Goal: Transaction & Acquisition: Purchase product/service

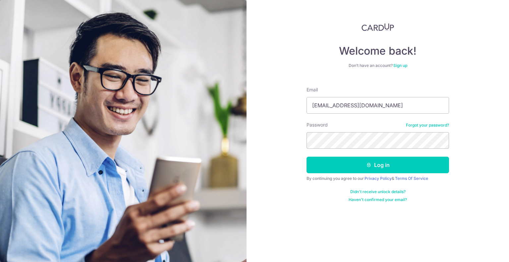
type input "[EMAIL_ADDRESS][DOMAIN_NAME]"
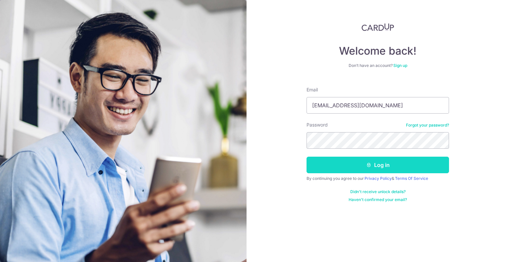
click at [378, 168] on button "Log in" at bounding box center [378, 165] width 143 height 17
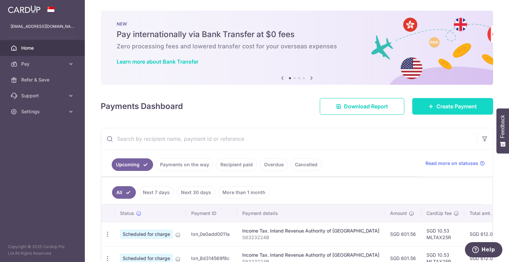
click at [436, 106] on span "Create Payment" at bounding box center [456, 106] width 40 height 8
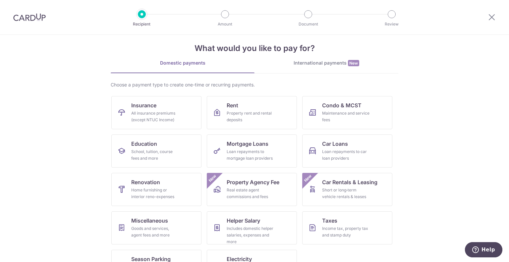
scroll to position [34, 0]
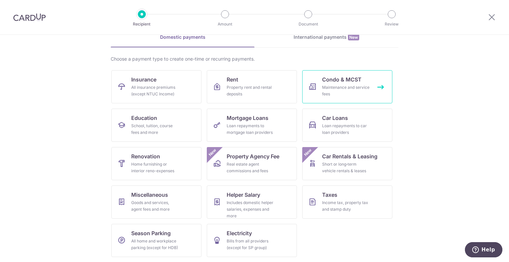
click at [342, 87] on div "Maintenance and service fees" at bounding box center [346, 90] width 48 height 13
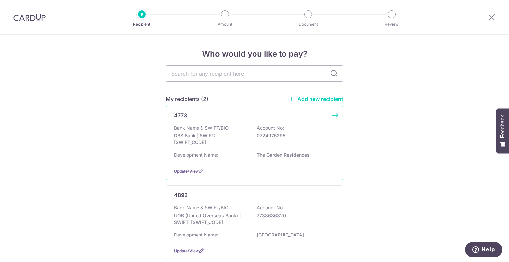
click at [332, 116] on div "4773 Bank Name & SWIFT/BIC: DBS Bank | SWIFT: DBSSSGSGXXX Account No: 072497529…" at bounding box center [255, 143] width 178 height 75
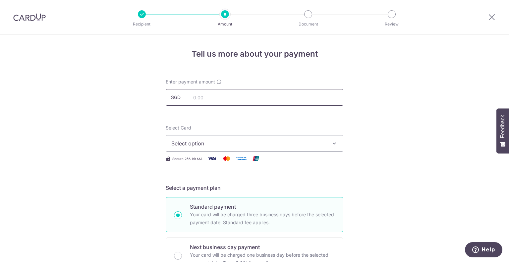
click at [200, 92] on input "text" at bounding box center [255, 97] width 178 height 17
click at [222, 97] on input "text" at bounding box center [255, 97] width 178 height 17
type input "1,294.92"
click at [282, 148] on button "Select option" at bounding box center [255, 143] width 178 height 17
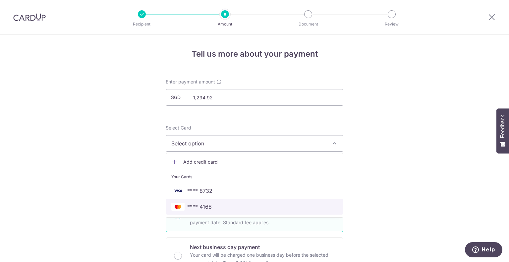
click at [200, 206] on span "**** 4168" at bounding box center [199, 207] width 25 height 8
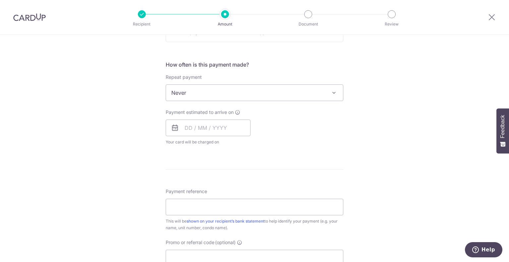
scroll to position [232, 0]
click at [183, 128] on input "text" at bounding box center [208, 126] width 85 height 17
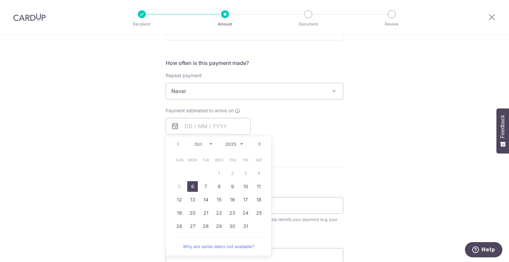
click at [172, 129] on icon at bounding box center [175, 126] width 8 height 8
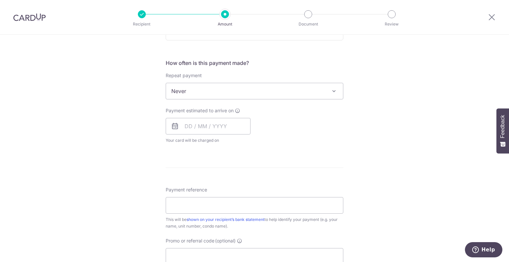
click at [172, 127] on icon at bounding box center [175, 126] width 8 height 8
click at [182, 125] on input "text" at bounding box center [208, 126] width 85 height 17
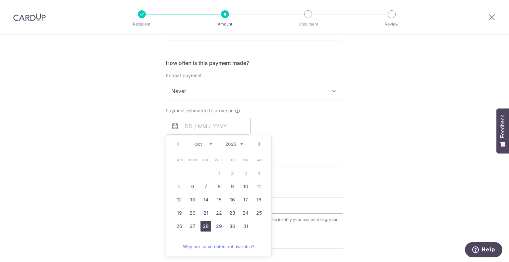
click at [201, 224] on link "28" at bounding box center [206, 226] width 11 height 11
type input "28/10/2025"
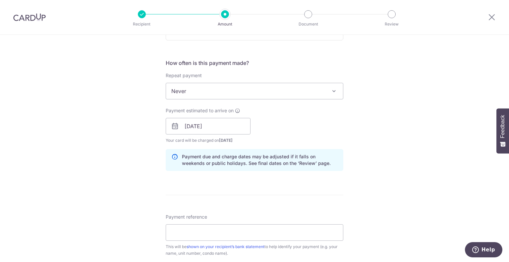
click at [131, 167] on div "Tell us more about your payment Enter payment amount SGD 1,294.92 1294.92 Selec…" at bounding box center [254, 115] width 509 height 627
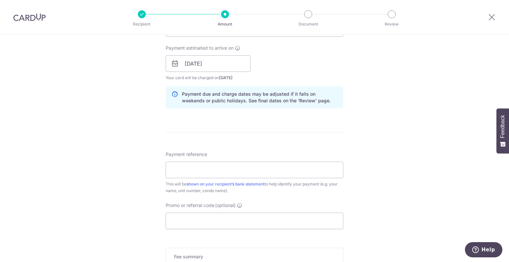
scroll to position [310, 0]
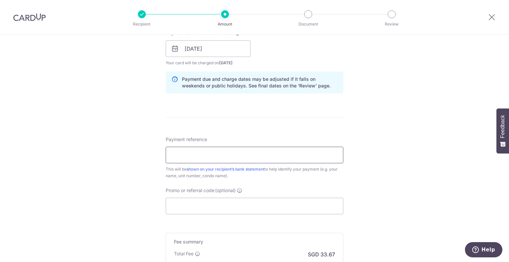
click at [181, 155] on input "Payment reference" at bounding box center [255, 155] width 178 height 17
type input "071232"
click at [101, 197] on div "Tell us more about your payment Enter payment amount SGD 1,294.92 1294.92 Selec…" at bounding box center [254, 38] width 509 height 627
click at [252, 203] on input "Promo or referral code (optional)" at bounding box center [255, 206] width 178 height 17
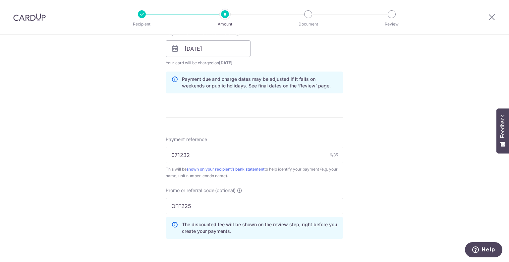
type input "OFF225"
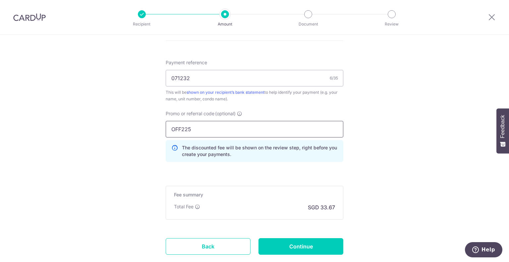
scroll to position [429, 0]
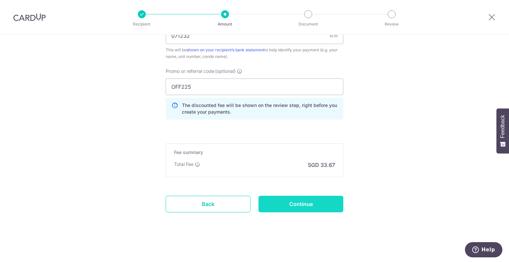
click at [294, 204] on input "Continue" at bounding box center [301, 204] width 85 height 17
